Goal: Task Accomplishment & Management: Manage account settings

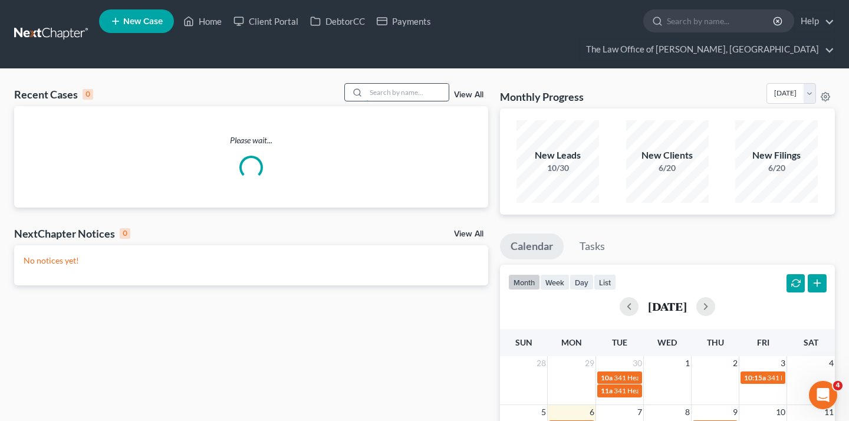
click at [384, 84] on input "search" at bounding box center [407, 92] width 83 height 17
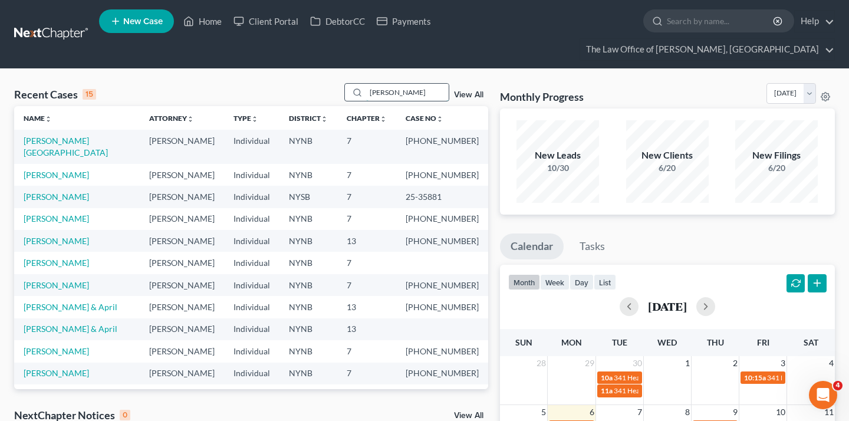
type input "anastasia reilly"
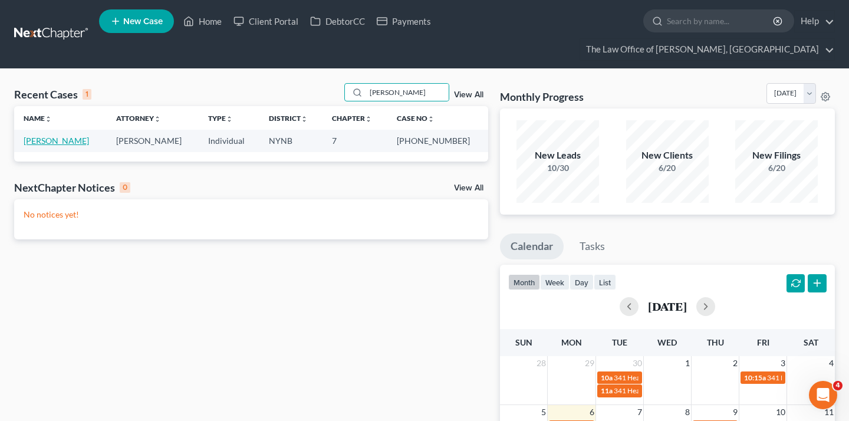
click at [63, 136] on link "[PERSON_NAME]" at bounding box center [56, 141] width 65 height 10
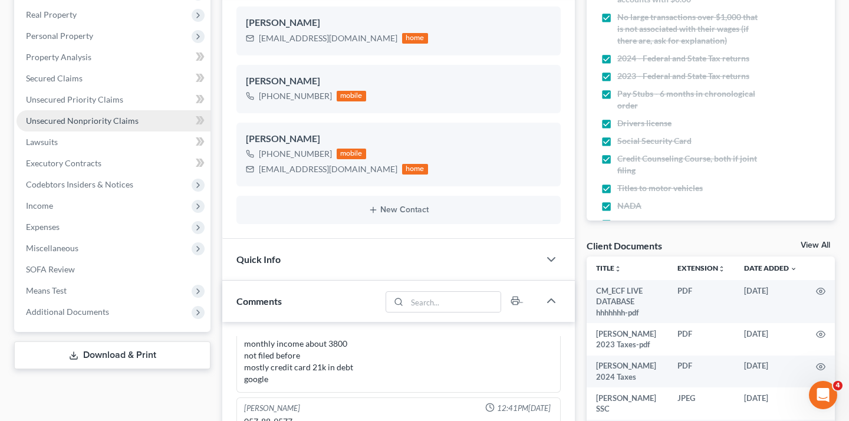
scroll to position [368, 0]
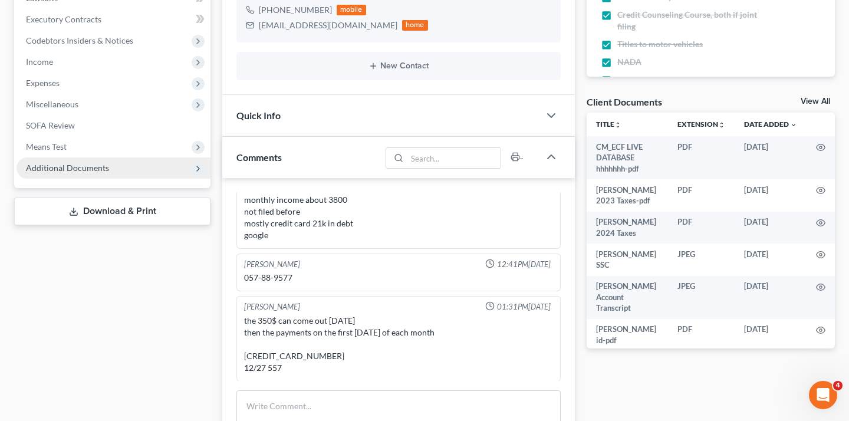
click at [127, 157] on span "Additional Documents" at bounding box center [114, 167] width 194 height 21
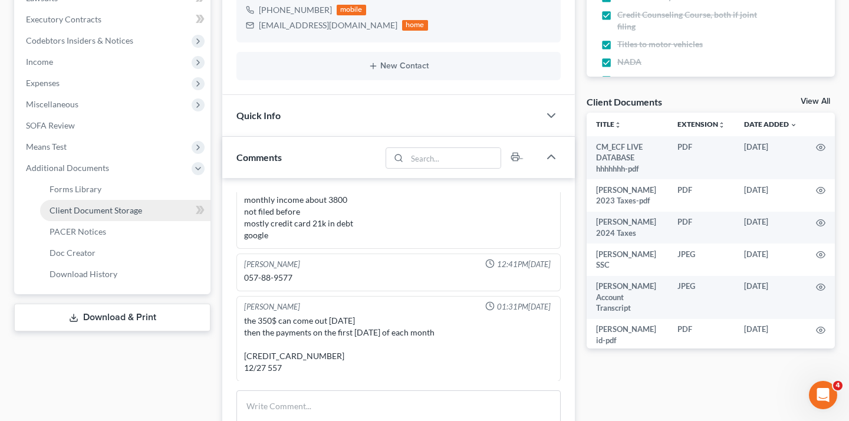
click at [180, 200] on link "Client Document Storage" at bounding box center [125, 210] width 170 height 21
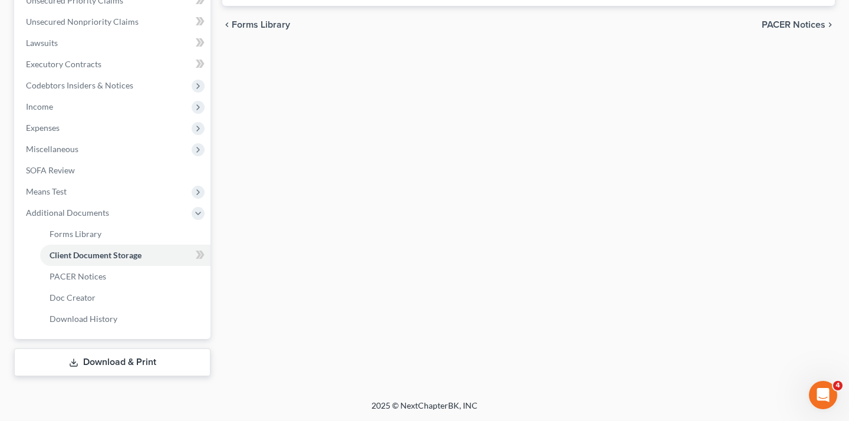
scroll to position [269, 0]
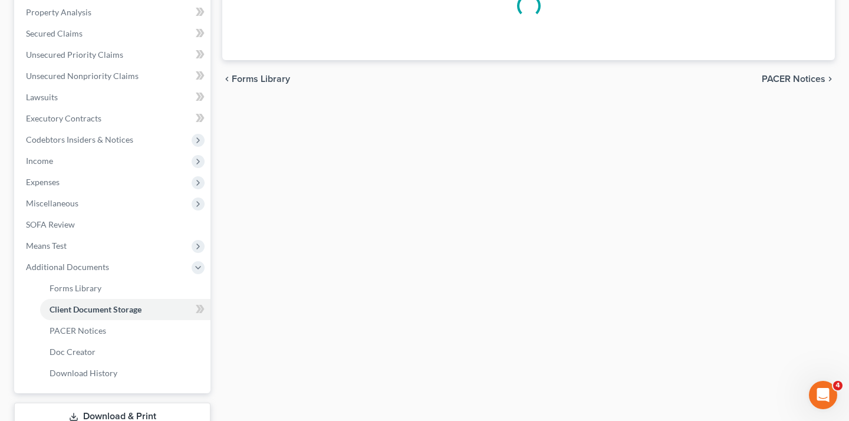
select select "1"
select select "5"
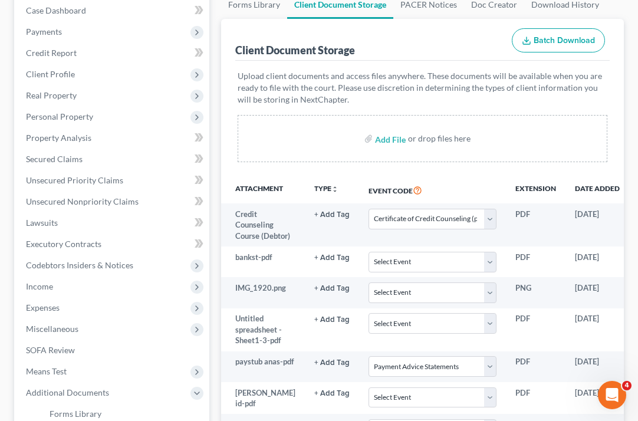
scroll to position [0, 0]
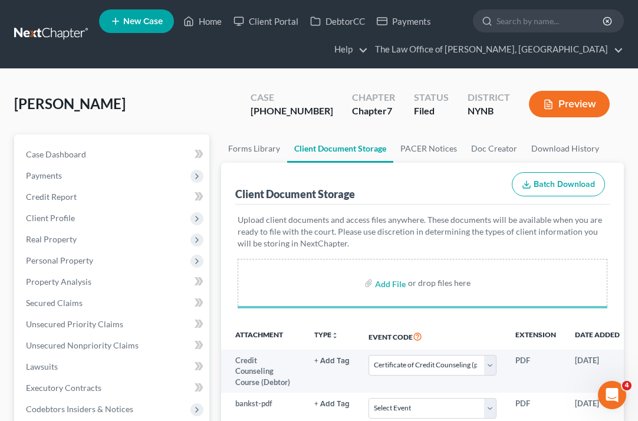
select select "1"
select select "5"
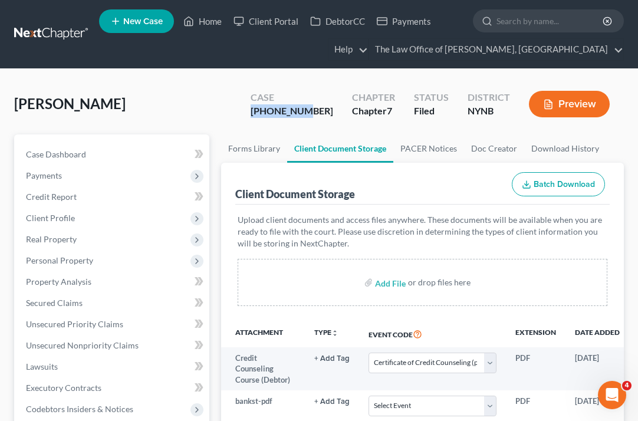
drag, startPoint x: 325, startPoint y: 113, endPoint x: 278, endPoint y: 113, distance: 47.7
click at [278, 113] on div "Case 25-11148-1" at bounding box center [291, 105] width 101 height 35
copy div "25-11148-1"
click at [233, 118] on div "Reilly, Anastasia Upgraded Case 25-11148-1 Chapter Chapter 7 Status Filed Distr…" at bounding box center [318, 108] width 609 height 51
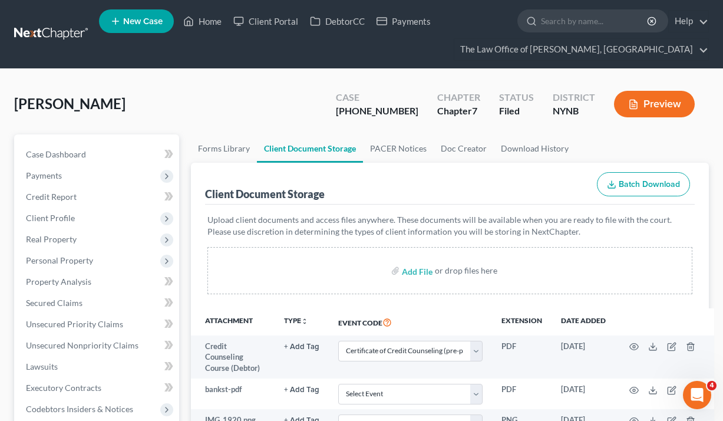
click at [68, 30] on link at bounding box center [51, 34] width 75 height 21
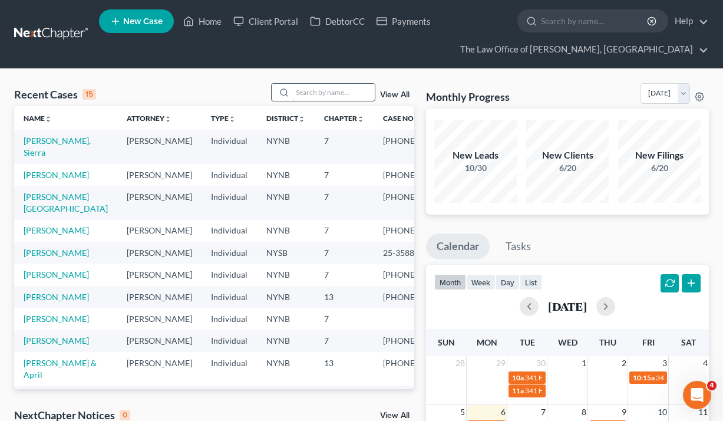
click at [319, 89] on input "search" at bounding box center [333, 92] width 83 height 17
click at [66, 176] on link "[PERSON_NAME]" at bounding box center [56, 175] width 65 height 10
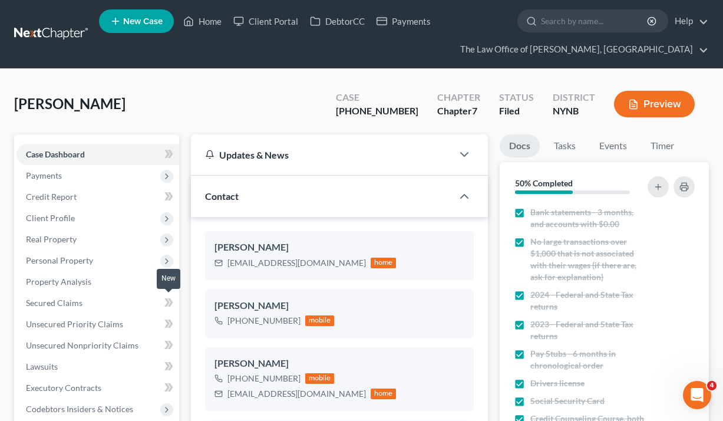
scroll to position [172, 0]
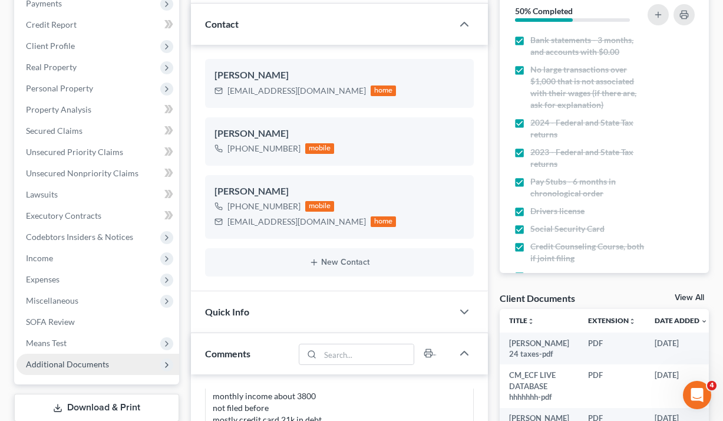
click at [107, 366] on span "Additional Documents" at bounding box center [98, 364] width 163 height 21
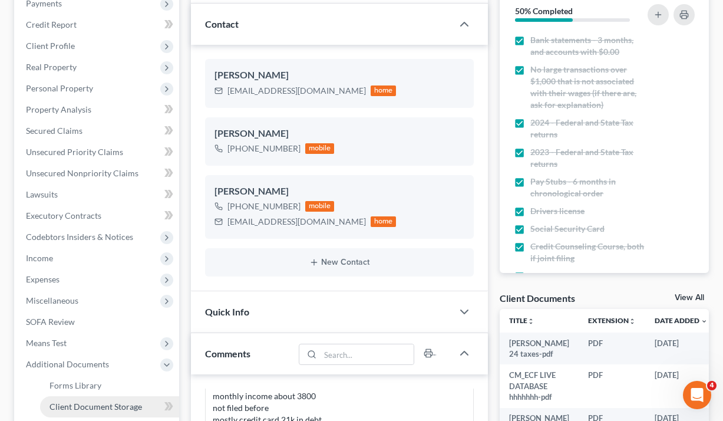
click at [113, 399] on link "Client Document Storage" at bounding box center [109, 406] width 139 height 21
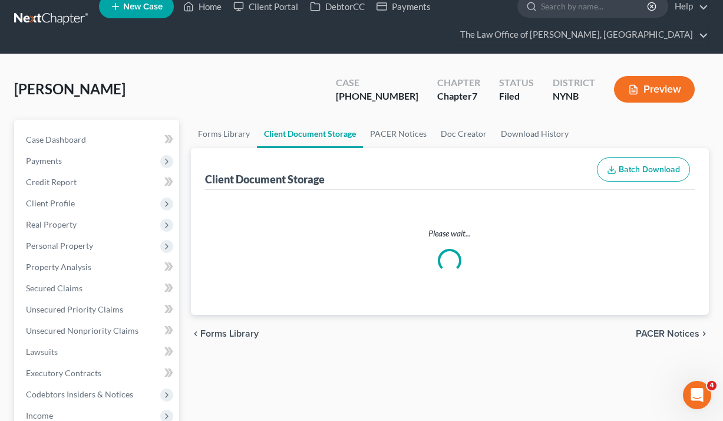
scroll to position [4, 0]
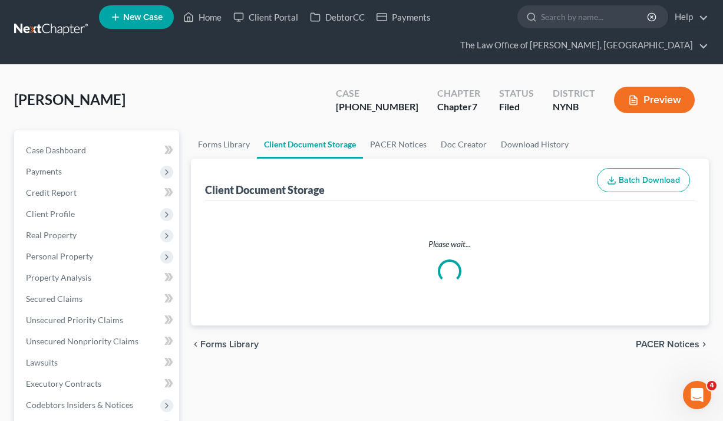
select select "1"
select select "5"
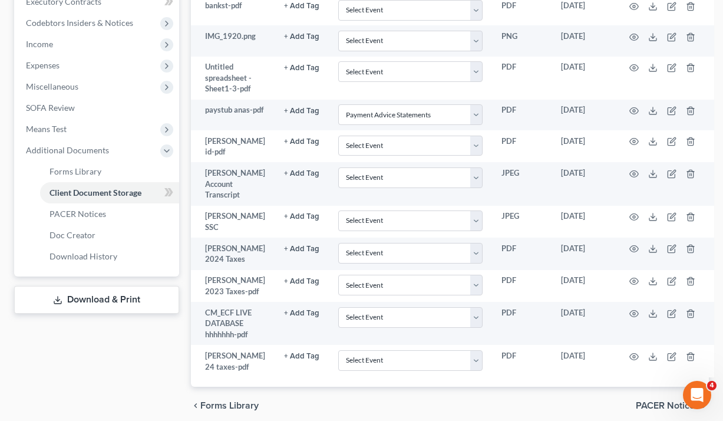
scroll to position [382, 0]
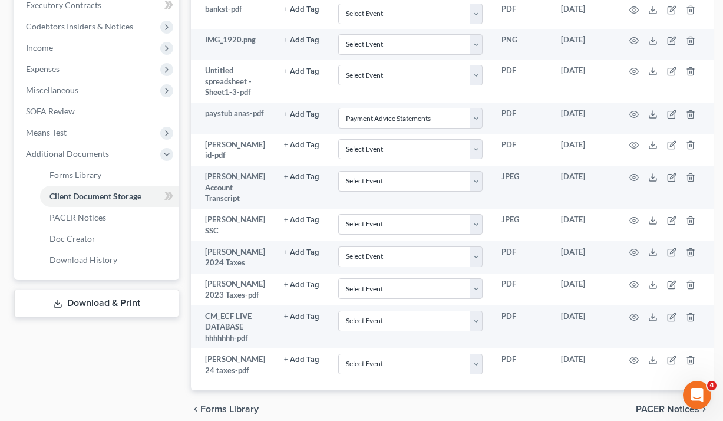
select select "1"
select select "5"
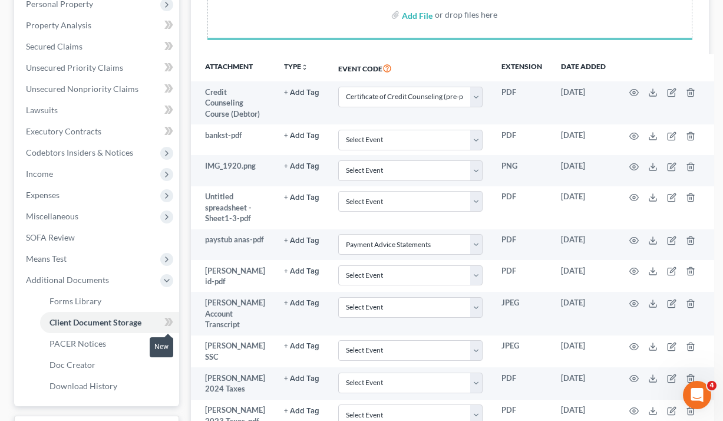
scroll to position [466, 0]
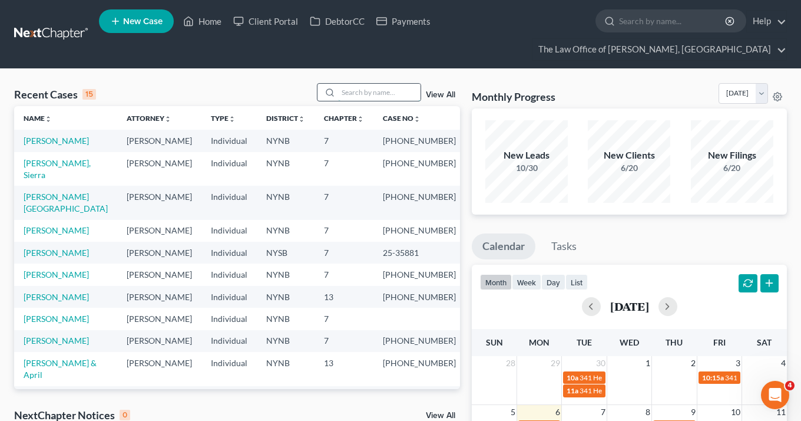
click at [350, 89] on input "search" at bounding box center [379, 92] width 83 height 17
type input "mark dutcher"
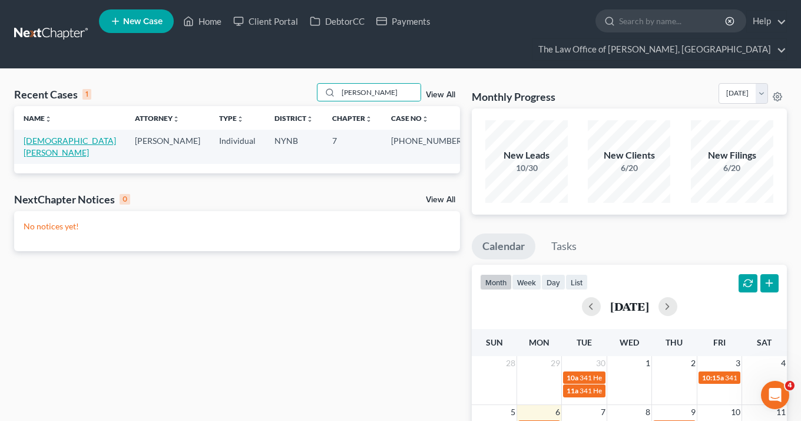
click at [57, 140] on link "Dutcher, Mark" at bounding box center [70, 147] width 93 height 22
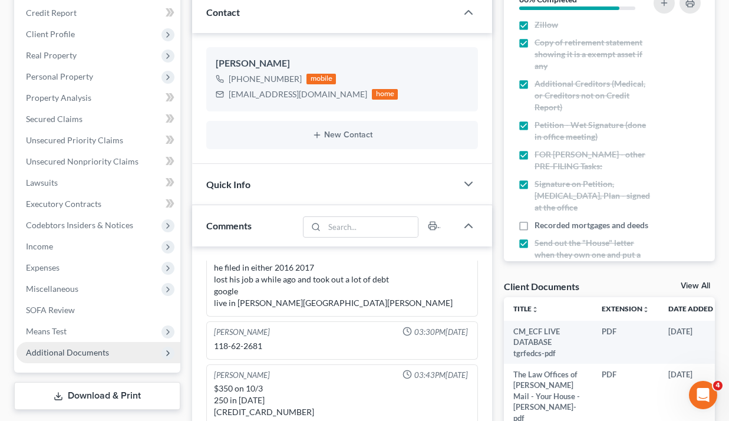
scroll to position [226, 0]
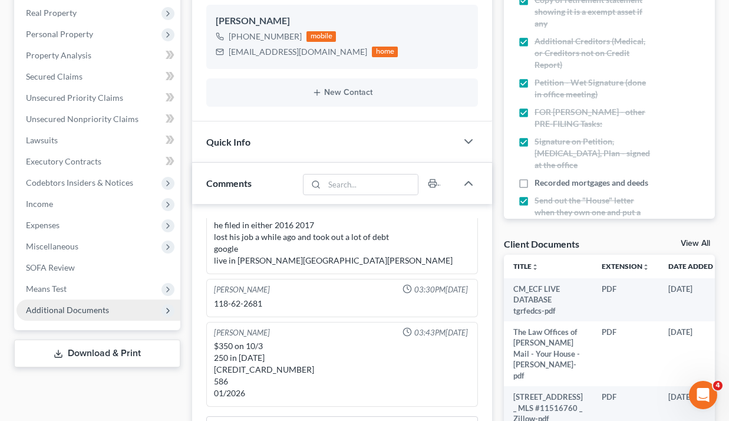
click at [118, 306] on span "Additional Documents" at bounding box center [99, 309] width 164 height 21
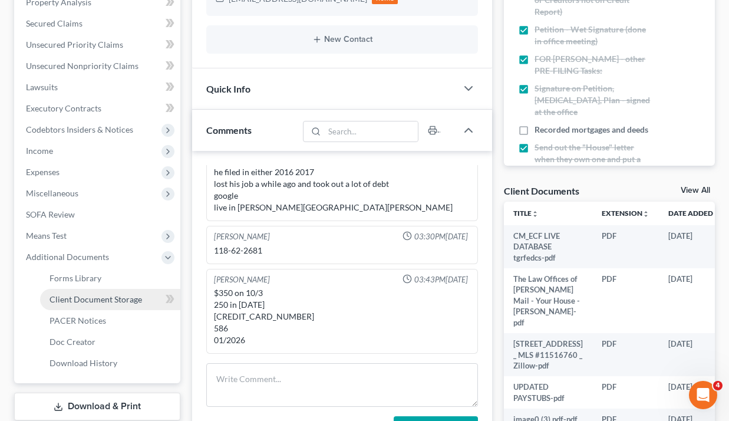
click at [123, 292] on link "Client Document Storage" at bounding box center [110, 299] width 140 height 21
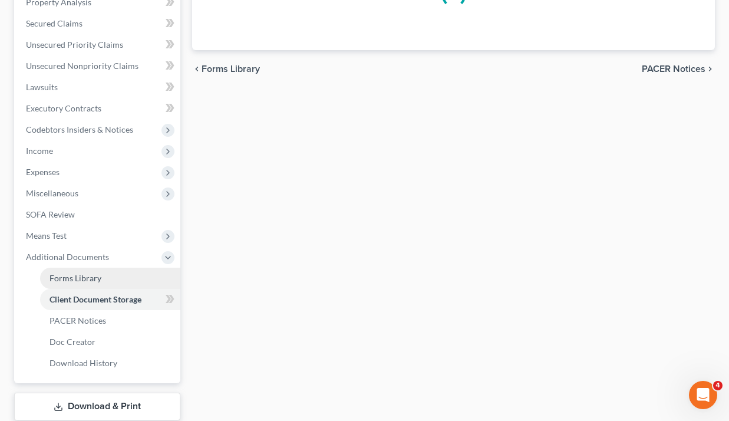
scroll to position [278, 0]
select select "5"
select select "1"
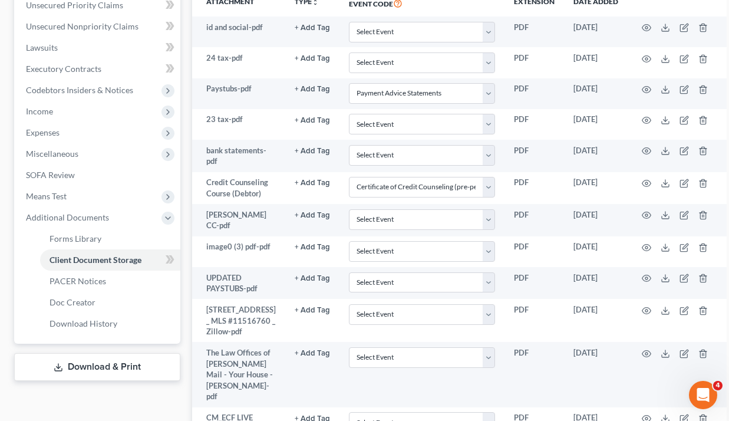
scroll to position [318, 0]
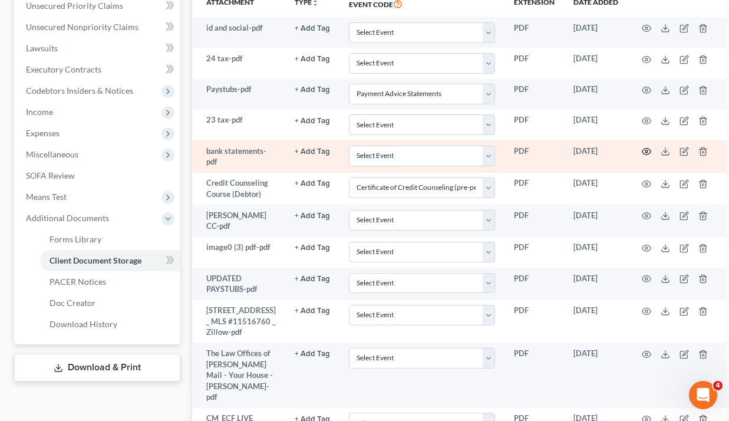
click at [642, 151] on icon "button" at bounding box center [646, 151] width 9 height 9
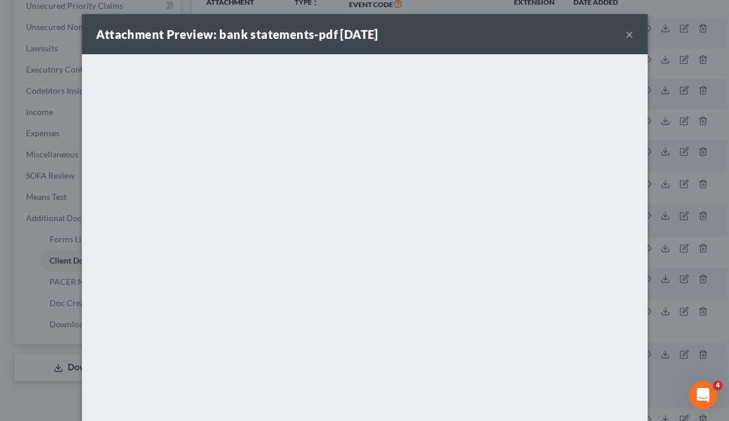
click at [634, 30] on div "Attachment Preview: bank statements-pdf 09/22/2025 ×" at bounding box center [365, 34] width 566 height 40
click at [629, 35] on button "×" at bounding box center [629, 34] width 8 height 14
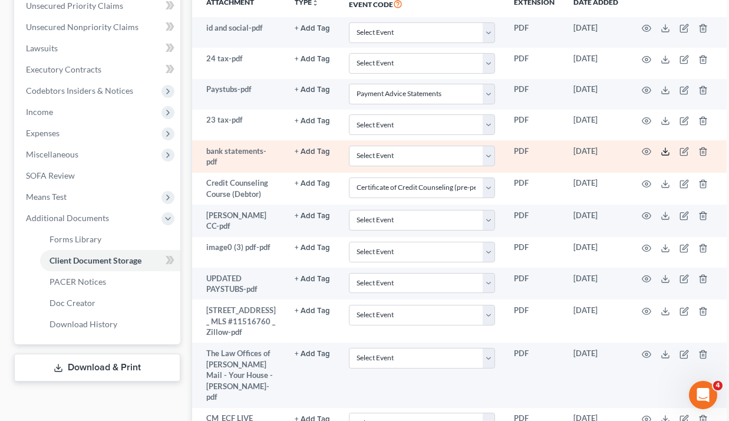
click at [661, 151] on icon at bounding box center [665, 151] width 9 height 9
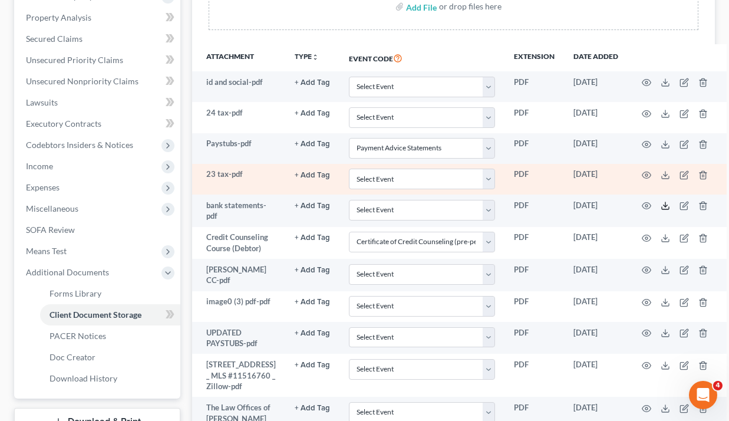
scroll to position [247, 0]
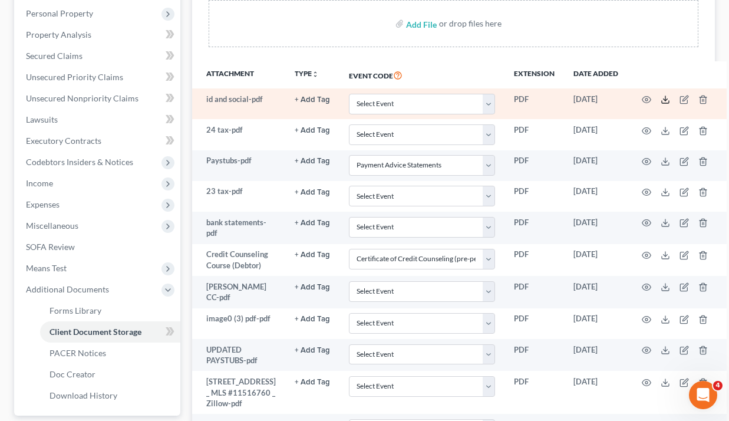
click at [661, 100] on icon at bounding box center [665, 99] width 9 height 9
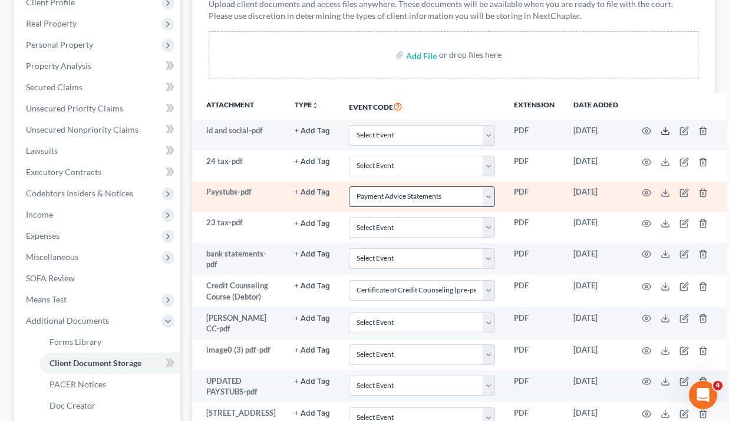
scroll to position [197, 0]
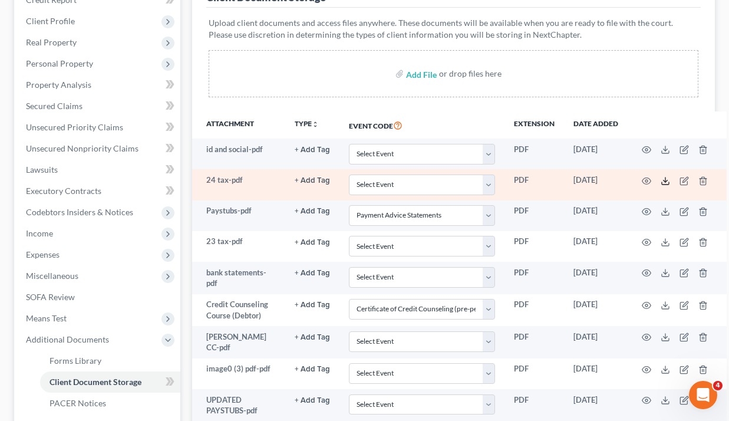
click at [661, 184] on icon at bounding box center [665, 180] width 9 height 9
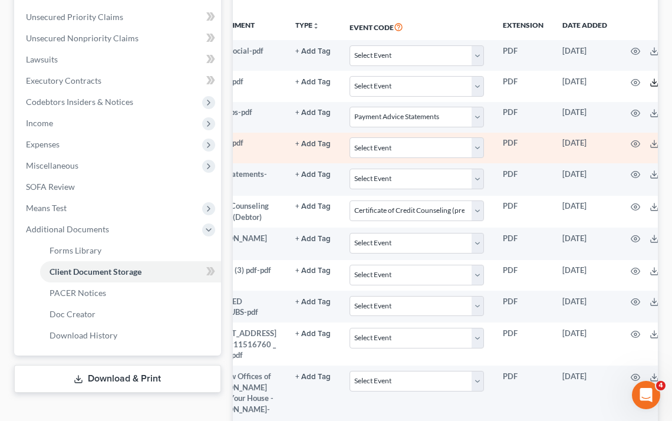
scroll to position [0, 44]
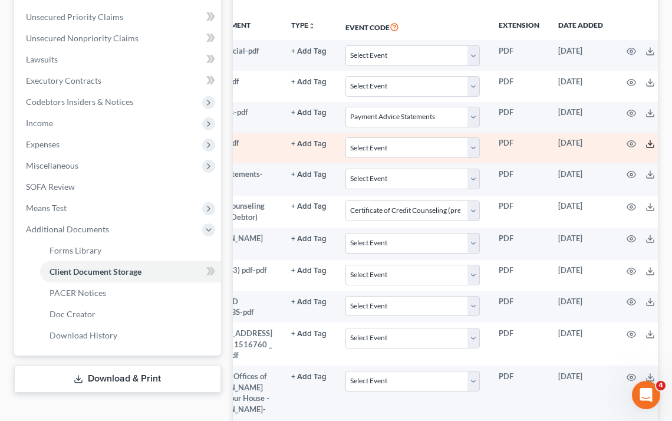
click at [645, 139] on icon at bounding box center [649, 143] width 9 height 9
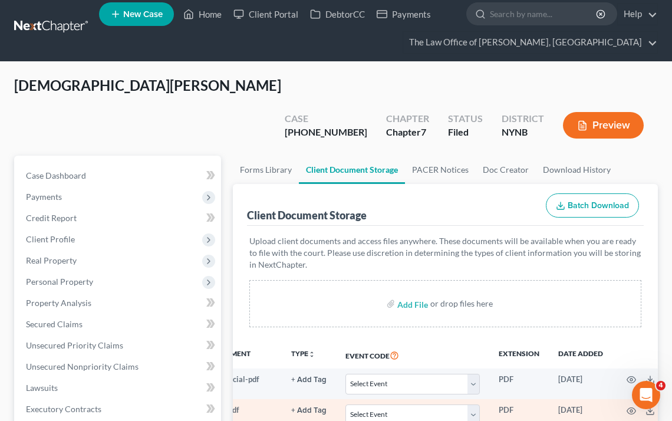
scroll to position [0, 0]
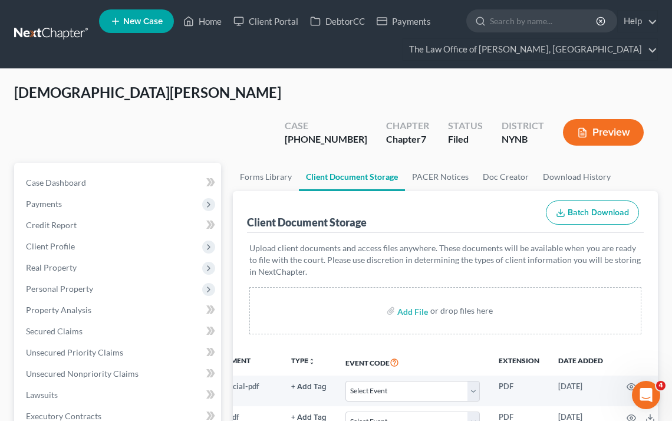
click at [71, 34] on link at bounding box center [51, 34] width 75 height 21
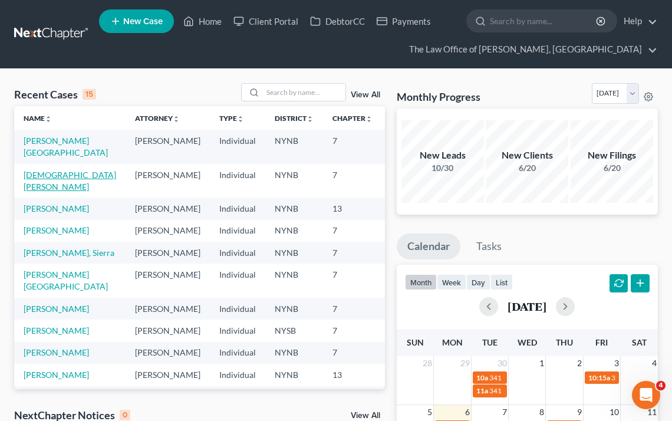
click at [31, 182] on link "Dutcher, Mark" at bounding box center [70, 181] width 93 height 22
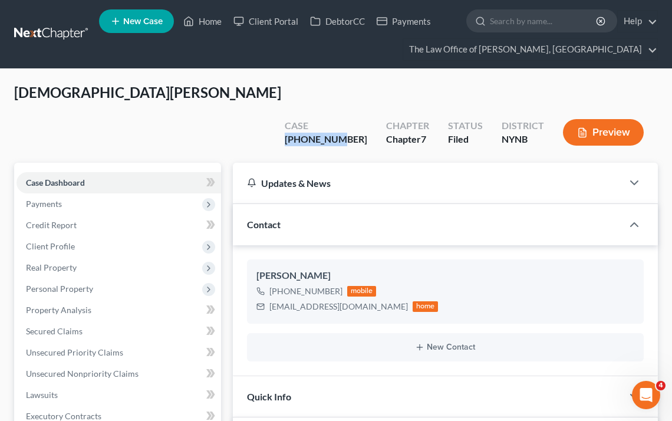
drag, startPoint x: 370, startPoint y: 112, endPoint x: 308, endPoint y: 112, distance: 61.9
click at [308, 112] on div "Case 25-60896-6 Chapter Chapter 7 Status Filed District NYNB Preview" at bounding box center [463, 132] width 387 height 42
copy div "25-60896-6"
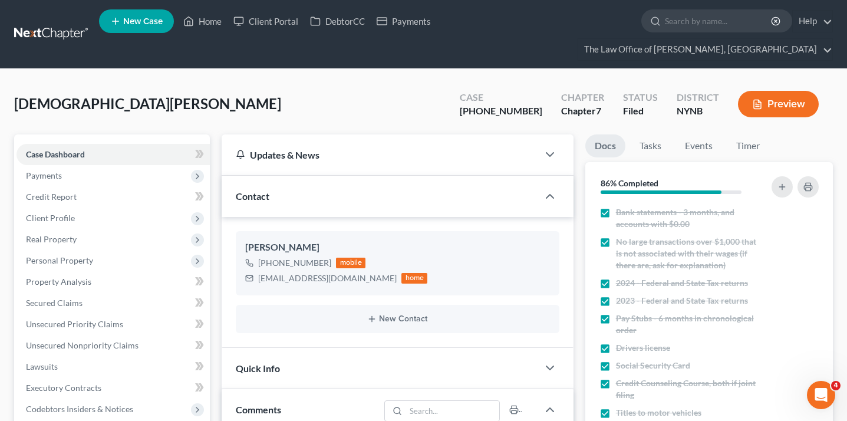
scroll to position [688, 0]
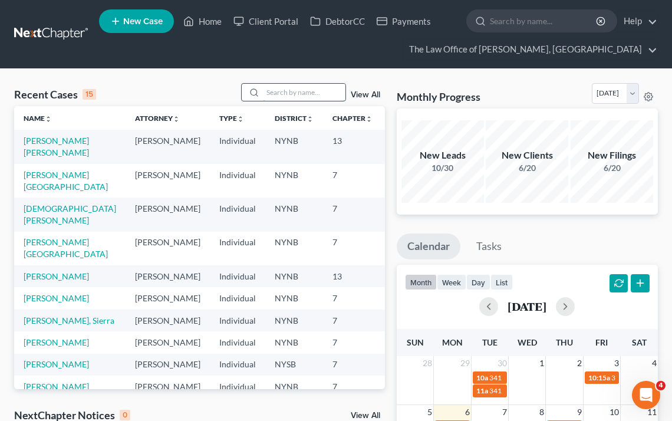
click at [320, 93] on input "search" at bounding box center [304, 92] width 83 height 17
type input "[PERSON_NAME]"
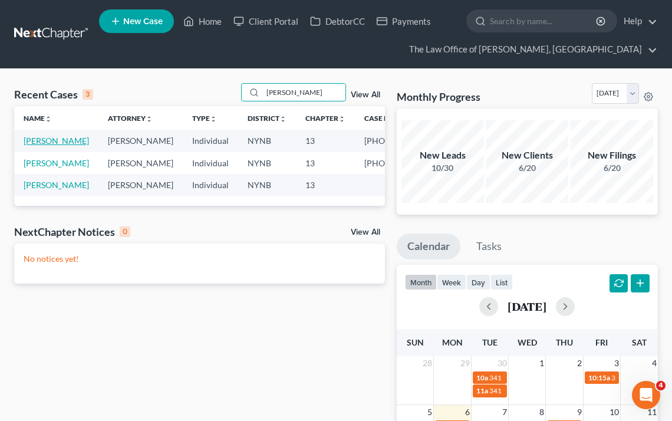
click at [41, 146] on link "[PERSON_NAME]" at bounding box center [56, 141] width 65 height 10
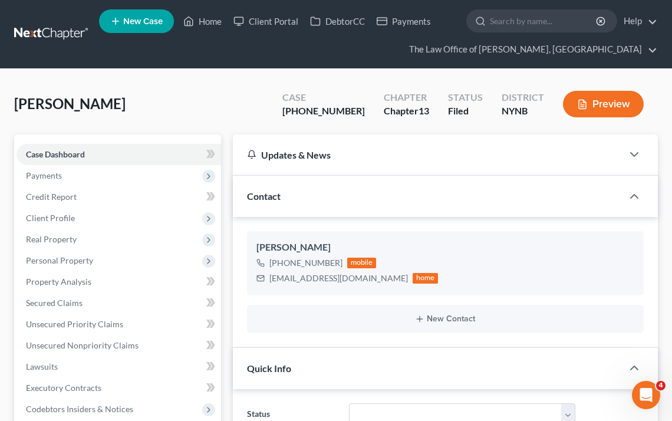
scroll to position [1, 0]
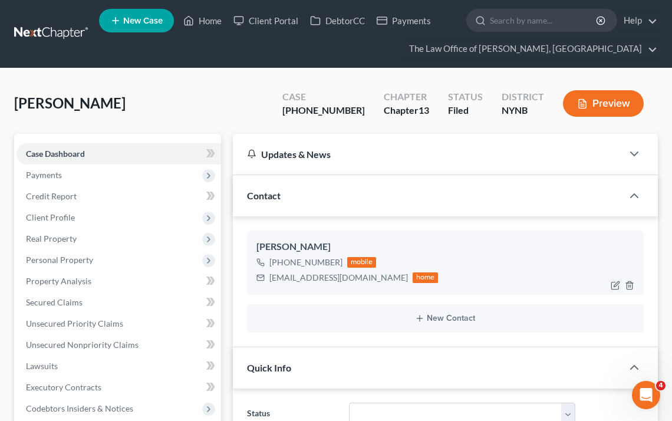
drag, startPoint x: 338, startPoint y: 262, endPoint x: 269, endPoint y: 263, distance: 69.5
click at [269, 263] on div "[PHONE_NUMBER] mobile" at bounding box center [347, 262] width 182 height 15
copy div "[PHONE_NUMBER]"
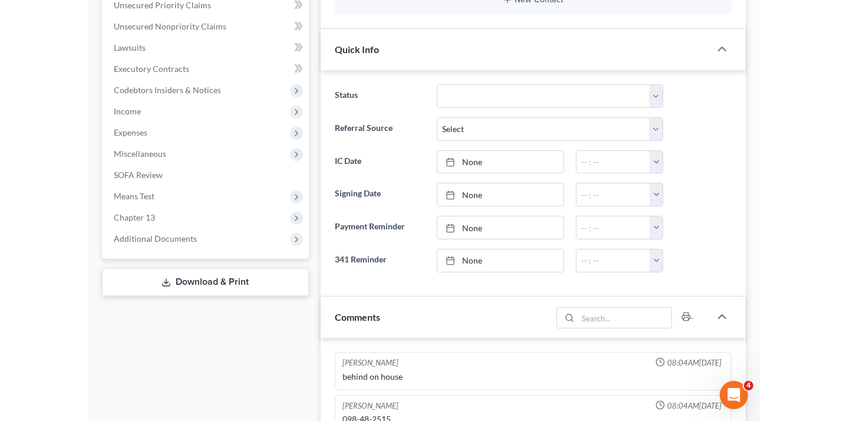
scroll to position [419, 0]
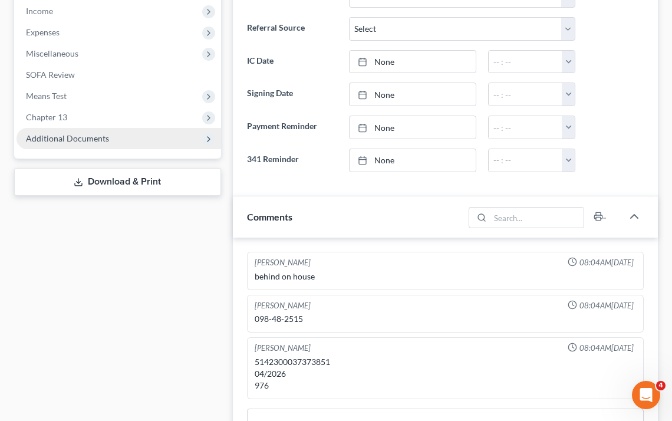
click at [144, 143] on span "Additional Documents" at bounding box center [119, 138] width 204 height 21
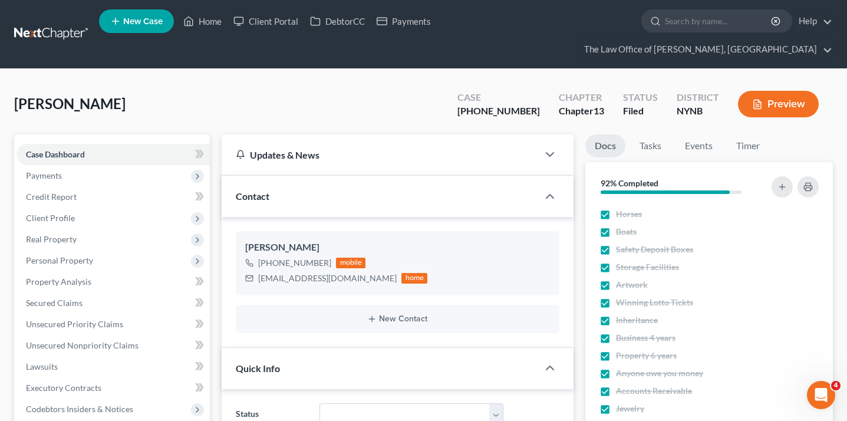
scroll to position [649, 0]
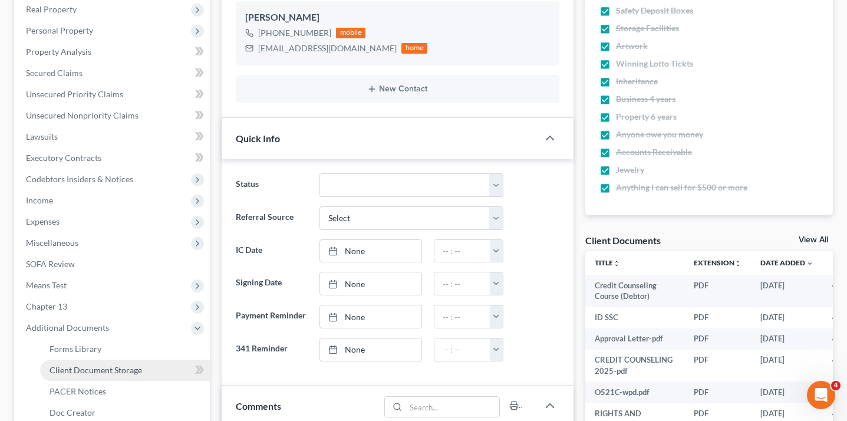
click at [78, 365] on span "Client Document Storage" at bounding box center [96, 370] width 93 height 10
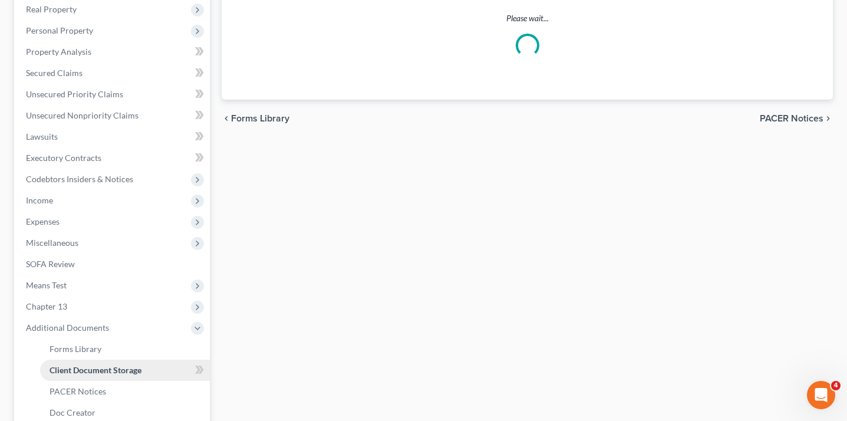
scroll to position [229, 0]
select select "1"
select select "2"
select select "6"
select select "5"
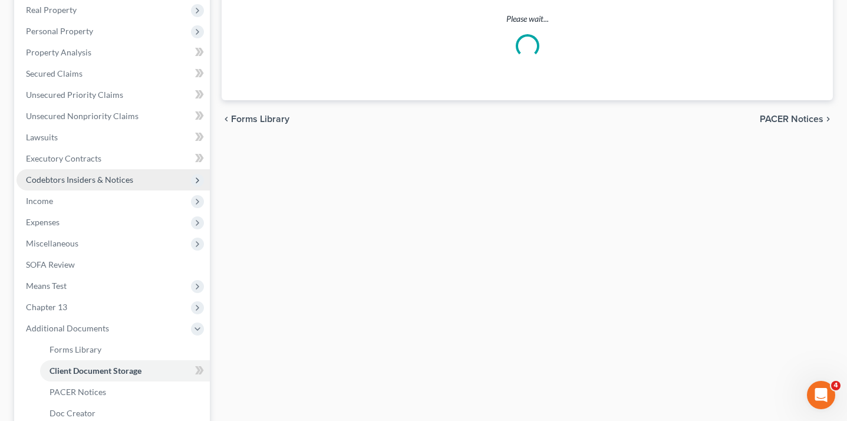
select select "1"
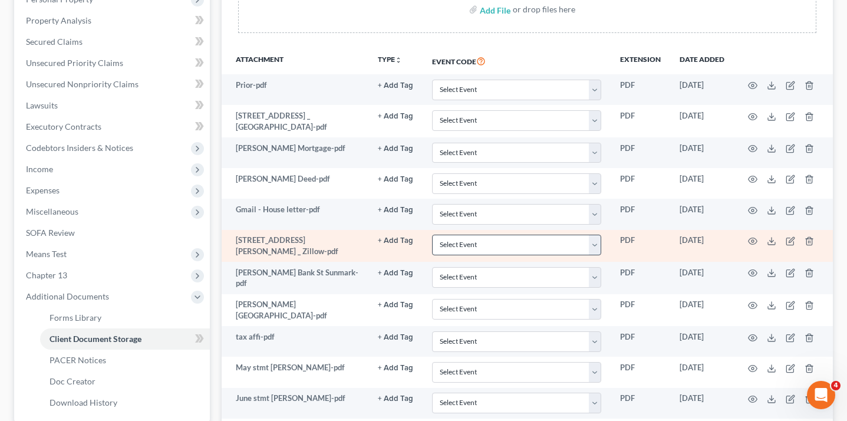
scroll to position [0, 0]
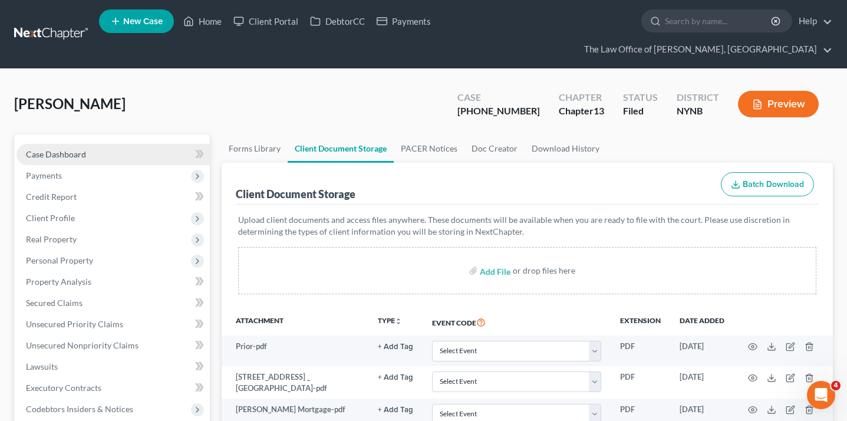
click at [128, 161] on link "Case Dashboard" at bounding box center [113, 154] width 193 height 21
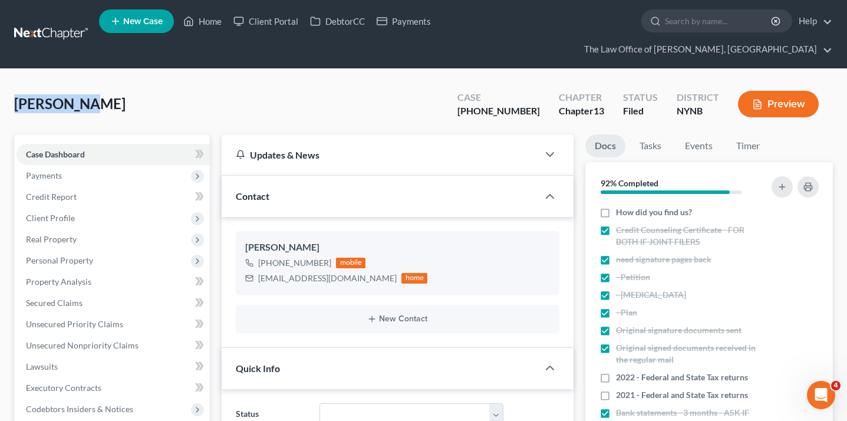
drag, startPoint x: 97, startPoint y: 101, endPoint x: 2, endPoint y: 101, distance: 94.3
copy span "Montgomery"
drag, startPoint x: 362, startPoint y: 279, endPoint x: 258, endPoint y: 276, distance: 104.4
click at [258, 276] on div "dmontgomery1956@aol.com home" at bounding box center [336, 277] width 182 height 15
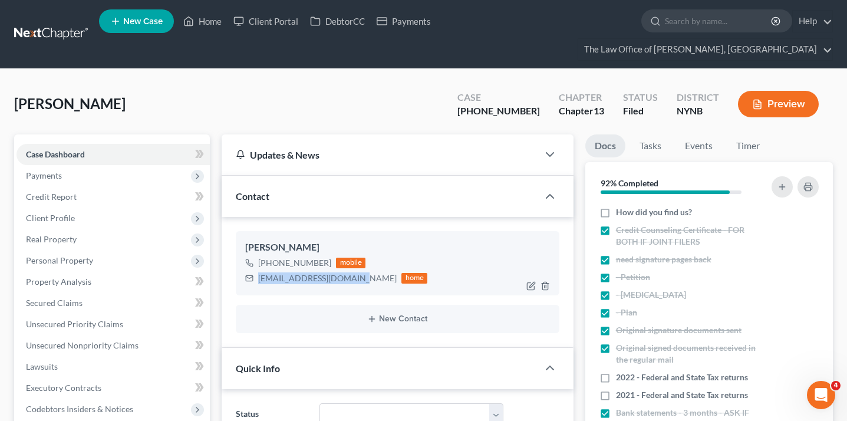
copy div "dmontgomery1956@aol.com"
click at [364, 106] on div "Montgomery, Darryl Upgraded Case 25-11017-1 Chapter Chapter 13 Status Filed Dis…" at bounding box center [423, 108] width 819 height 51
drag, startPoint x: 226, startPoint y: 240, endPoint x: 403, endPoint y: 281, distance: 180.8
click at [403, 281] on div "Darryl Montgomery +1 (518) 764-1011 mobile dmontgomery1956@aol.com home New Con…" at bounding box center [397, 282] width 351 height 130
copy div "Darryl Montgomery +1 (518) 764-1011 mobile dmontgomery1956@aol.com home"
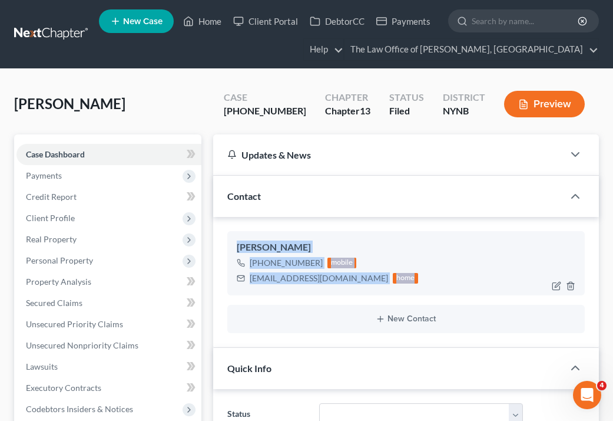
copy div "Darryl Montgomery +1 (518) 764-1011 mobile dmontgomery1956@aol.com home"
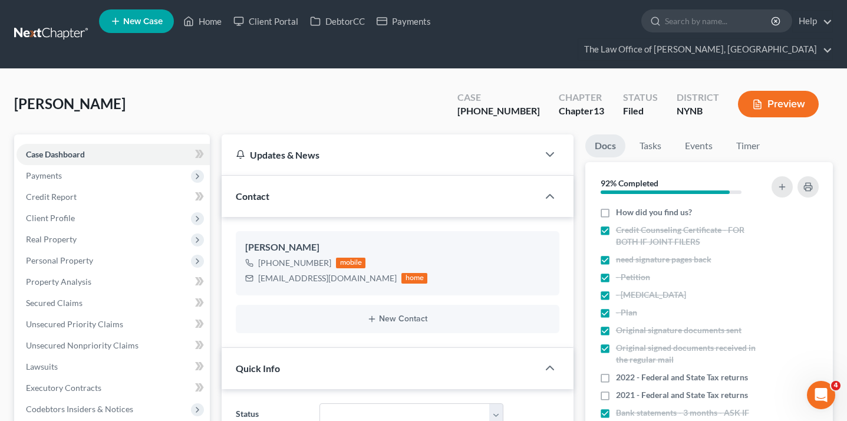
click at [372, 144] on div "Updates & News" at bounding box center [380, 154] width 316 height 41
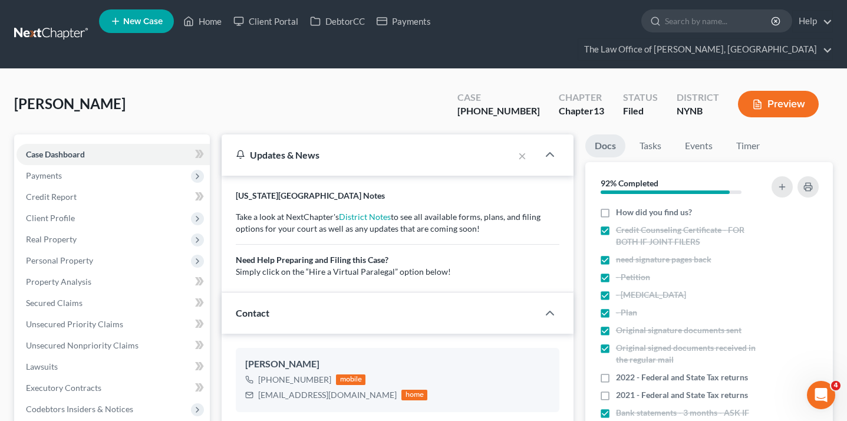
click at [309, 161] on div "Updates & News" at bounding box center [367, 154] width 291 height 41
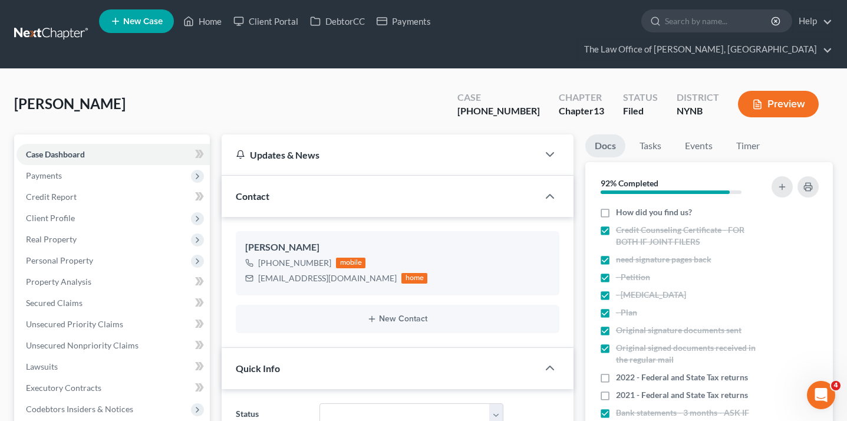
click at [72, 39] on link at bounding box center [51, 34] width 75 height 21
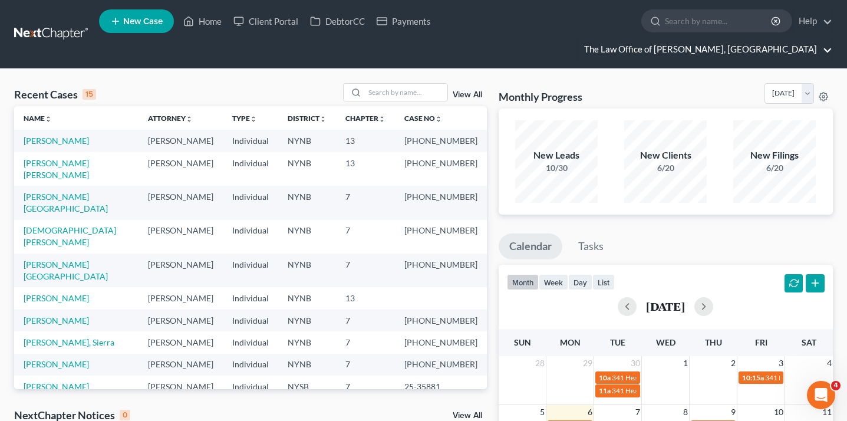
click at [799, 39] on link "The Law Office of [PERSON_NAME], [GEOGRAPHIC_DATA]" at bounding box center [705, 49] width 254 height 21
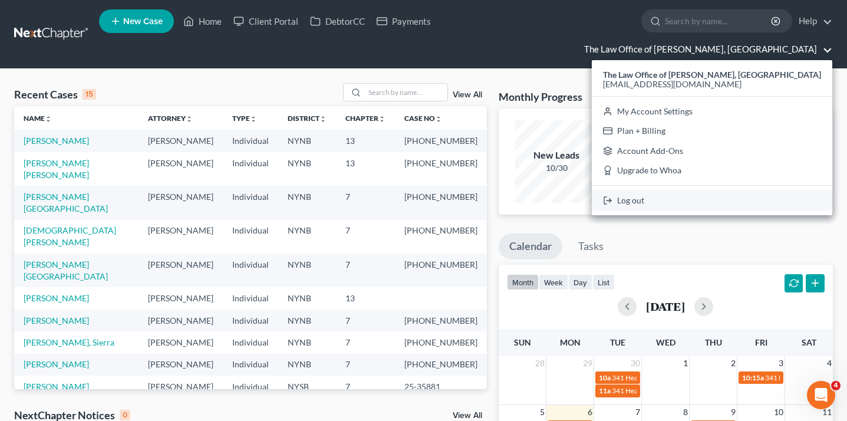
click at [692, 193] on link "Log out" at bounding box center [712, 200] width 240 height 20
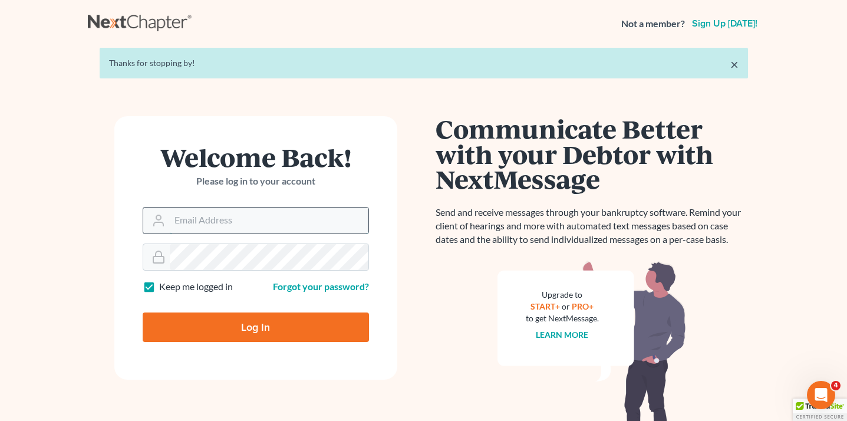
type input "[EMAIL_ADDRESS][DOMAIN_NAME]"
click at [241, 220] on input "[EMAIL_ADDRESS][DOMAIN_NAME]" at bounding box center [269, 220] width 199 height 26
type input "[EMAIL_ADDRESS][DOMAIN_NAME]"
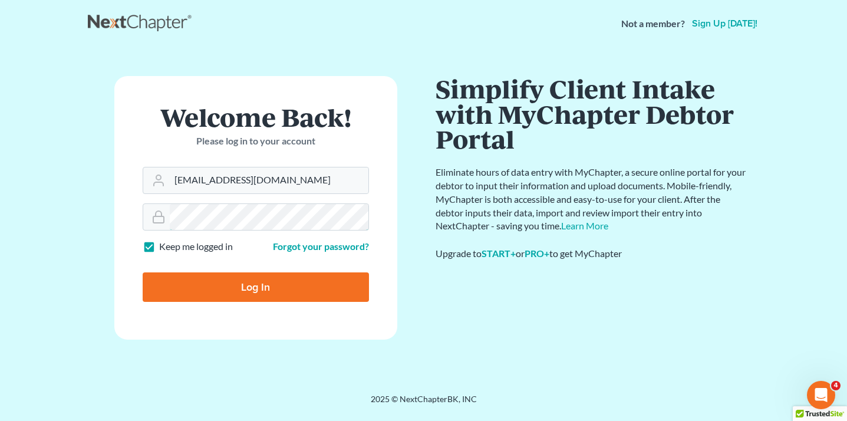
click at [143, 272] on input "Log In" at bounding box center [256, 286] width 226 height 29
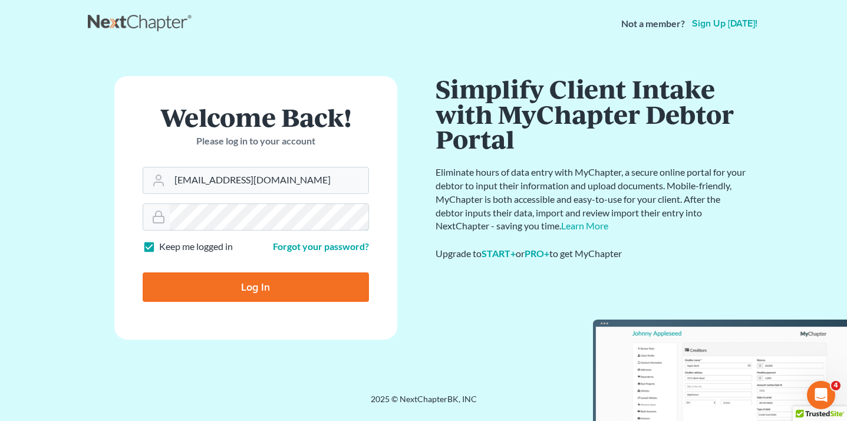
type input "Thinking..."
